Goal: Use online tool/utility: Utilize a website feature to perform a specific function

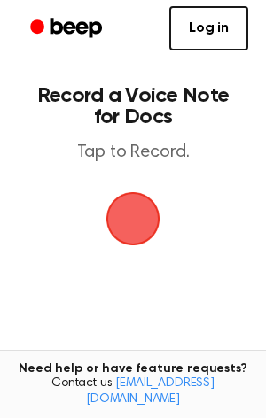
click at [152, 223] on span "button" at bounding box center [133, 219] width 50 height 50
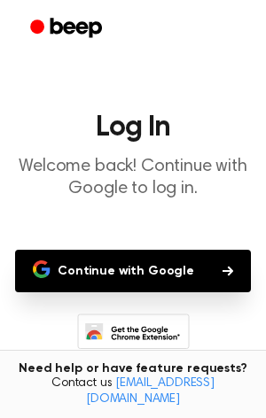
click at [146, 274] on button "Continue with Google" at bounding box center [133, 271] width 236 height 43
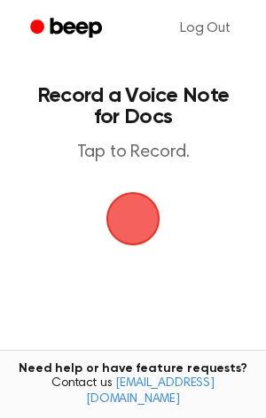
click at [118, 232] on span "button" at bounding box center [134, 220] width 58 height 58
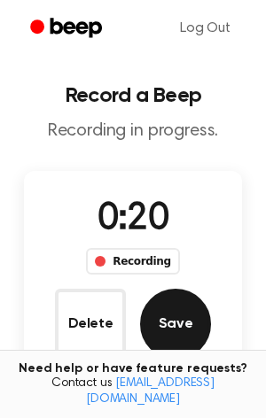
click at [185, 332] on button "Save" at bounding box center [175, 324] width 71 height 71
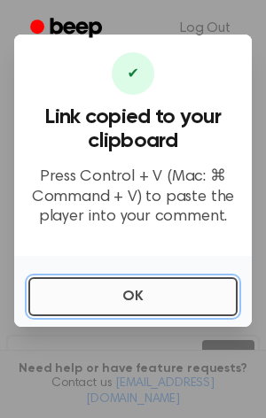
click at [141, 282] on button "OK" at bounding box center [132, 296] width 209 height 39
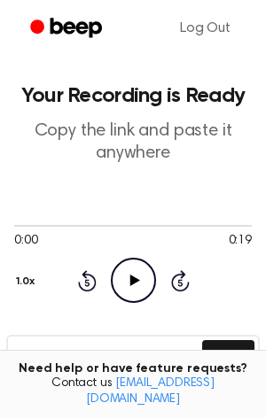
click at [141, 282] on icon "Play Audio" at bounding box center [133, 280] width 45 height 45
click at [141, 282] on icon "Pause Audio" at bounding box center [133, 280] width 45 height 45
click at [141, 282] on icon "Play Audio" at bounding box center [133, 280] width 45 height 45
click at [141, 282] on icon "Pause Audio" at bounding box center [133, 280] width 45 height 45
click at [141, 282] on icon "Play Audio" at bounding box center [133, 280] width 45 height 45
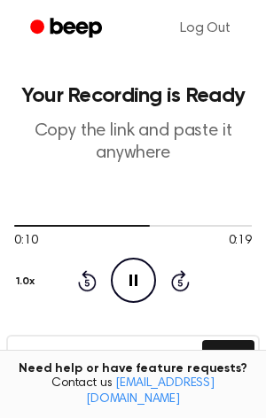
click at [141, 282] on icon "Pause Audio" at bounding box center [133, 280] width 45 height 45
click at [141, 282] on icon "Play Audio" at bounding box center [133, 280] width 45 height 45
click at [141, 282] on icon "Pause Audio" at bounding box center [133, 280] width 45 height 45
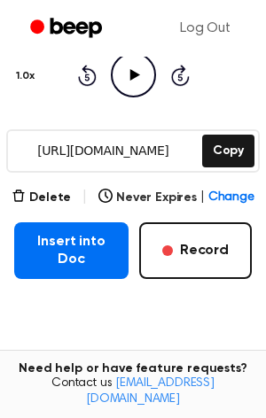
scroll to position [207, 0]
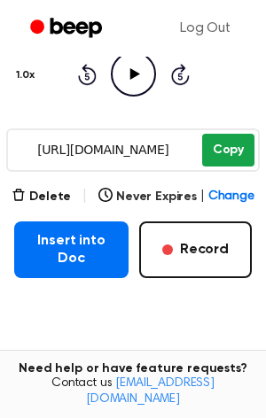
click at [219, 149] on button "Copy" at bounding box center [228, 150] width 52 height 33
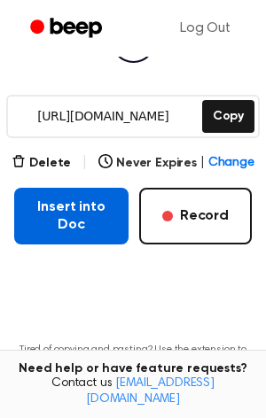
scroll to position [231, 0]
